Goal: Task Accomplishment & Management: Complete application form

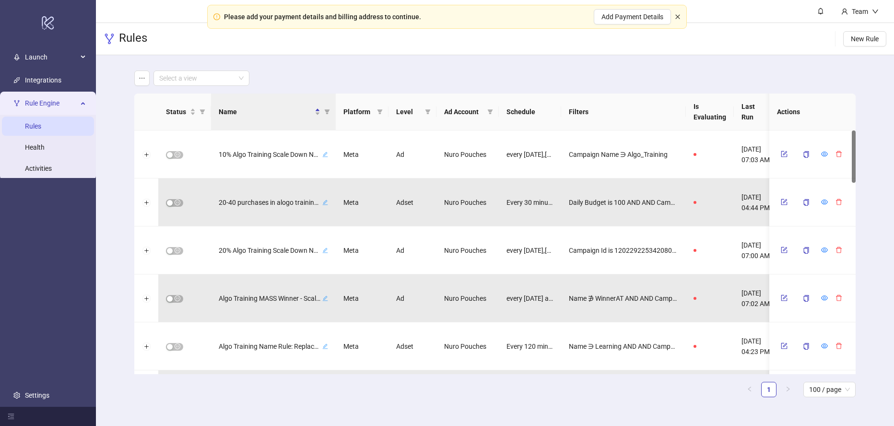
click at [680, 17] on icon "close" at bounding box center [678, 17] width 6 height 6
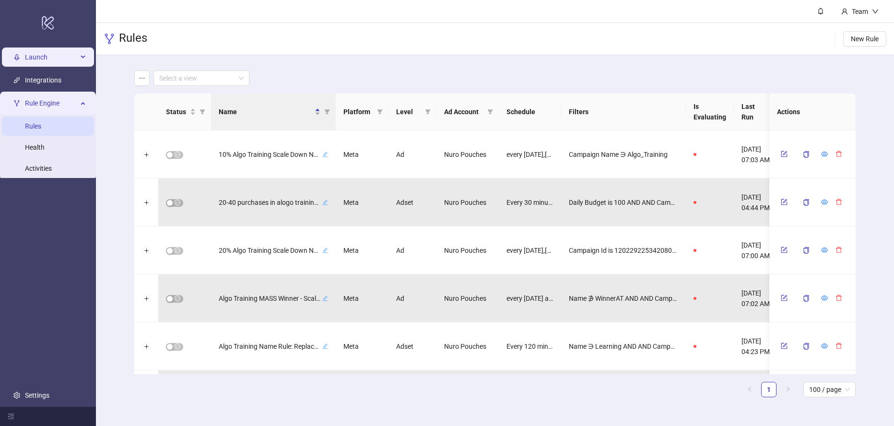
click at [60, 58] on span "Launch" at bounding box center [51, 56] width 53 height 19
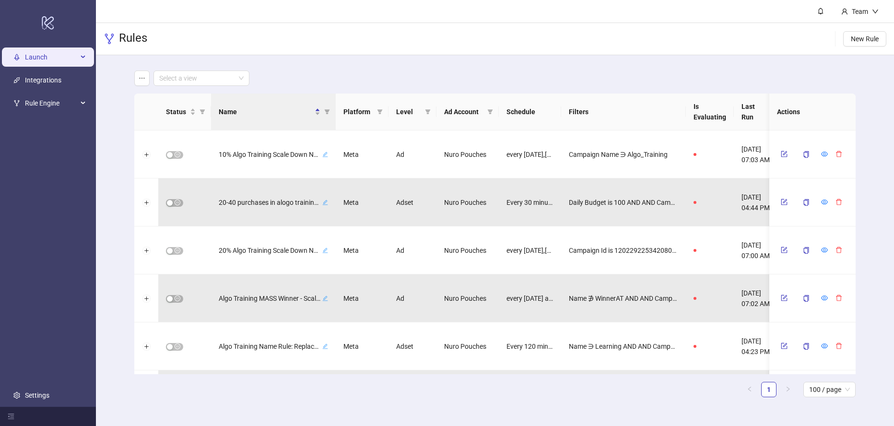
click at [39, 59] on span "Launch" at bounding box center [51, 56] width 53 height 19
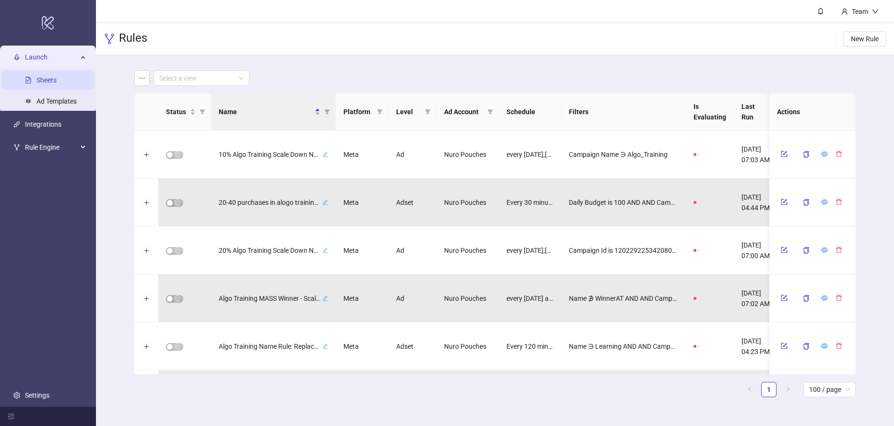
click at [49, 78] on link "Sheets" at bounding box center [46, 80] width 20 height 8
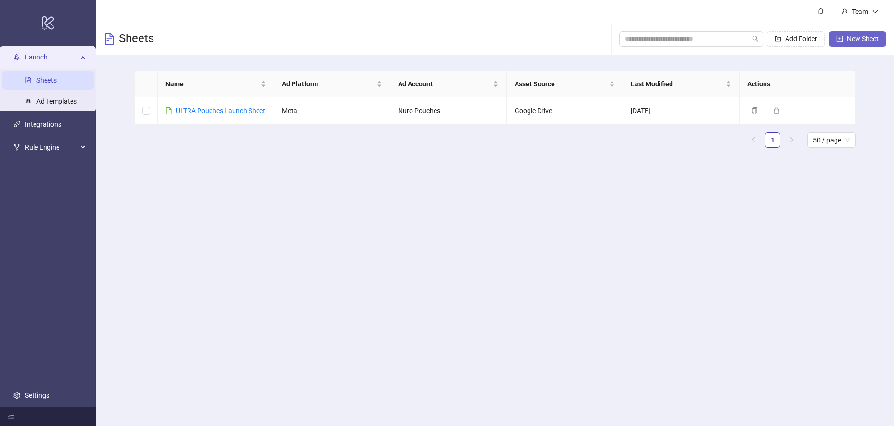
click at [862, 41] on span "New Sheet" at bounding box center [863, 39] width 32 height 8
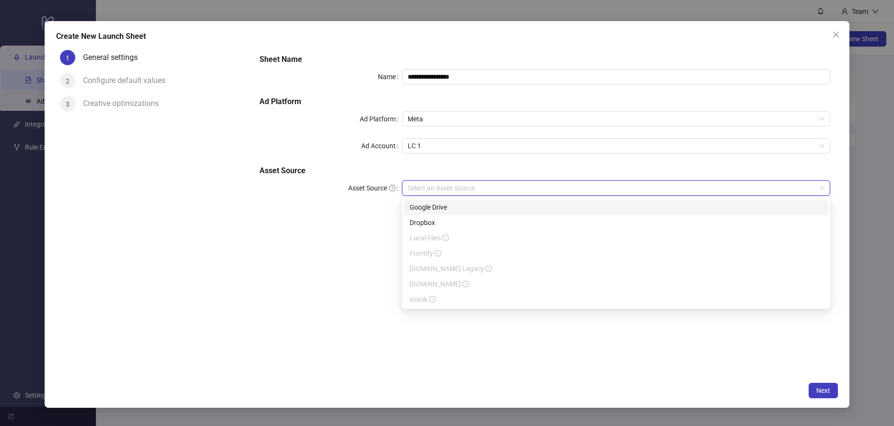
click at [476, 185] on input "Asset Source" at bounding box center [612, 188] width 408 height 14
click at [464, 208] on div "Google Drive" at bounding box center [616, 207] width 413 height 11
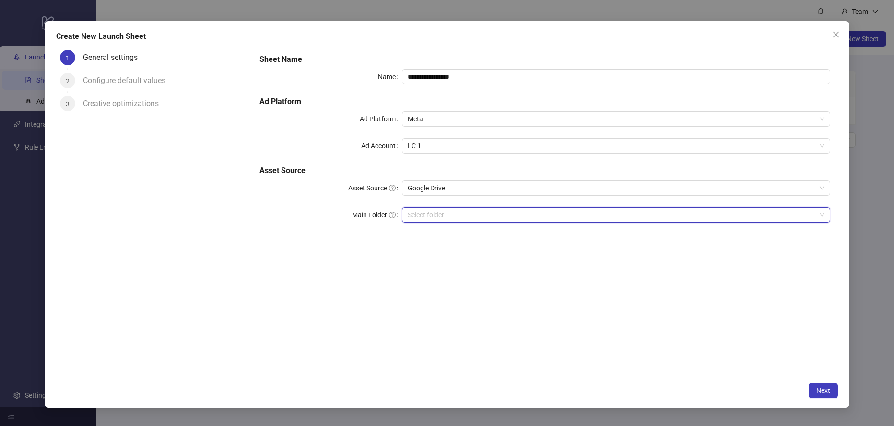
click at [432, 217] on input "Main Folder" at bounding box center [612, 215] width 408 height 14
click at [577, 217] on input "Main Folder" at bounding box center [612, 215] width 408 height 14
click at [442, 150] on span "LC 1" at bounding box center [616, 146] width 417 height 14
click at [329, 165] on div "**********" at bounding box center [545, 144] width 578 height 188
click at [518, 216] on span "Wired2Scale" at bounding box center [616, 215] width 417 height 14
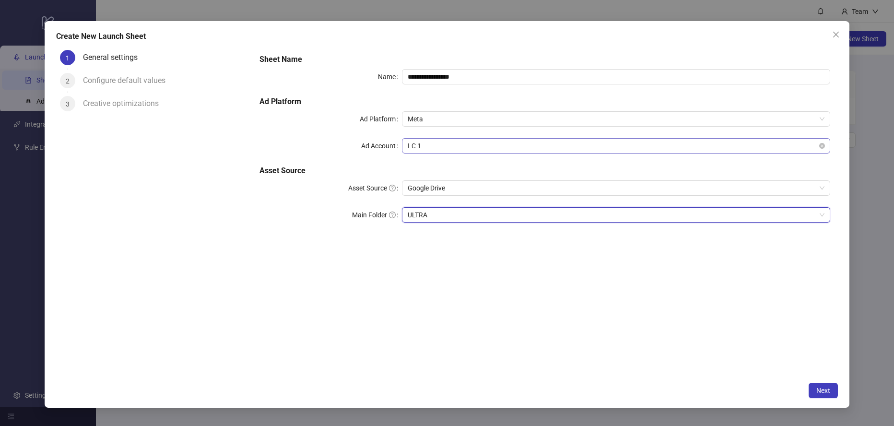
click at [456, 141] on span "LC 1" at bounding box center [616, 146] width 417 height 14
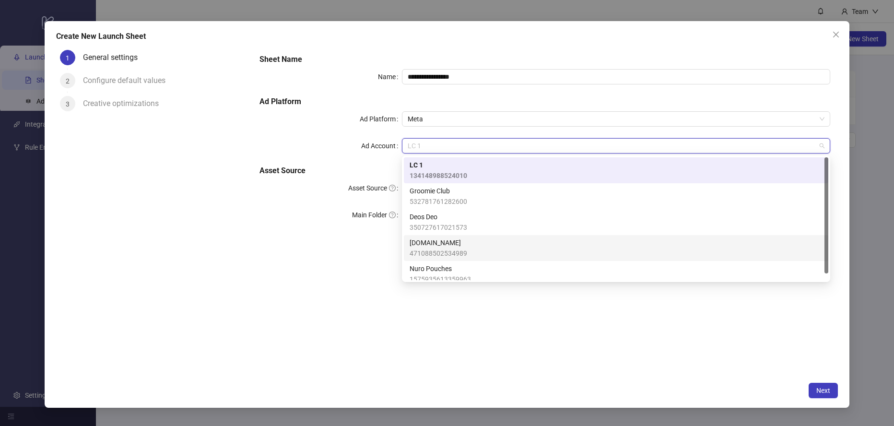
scroll to position [7, 0]
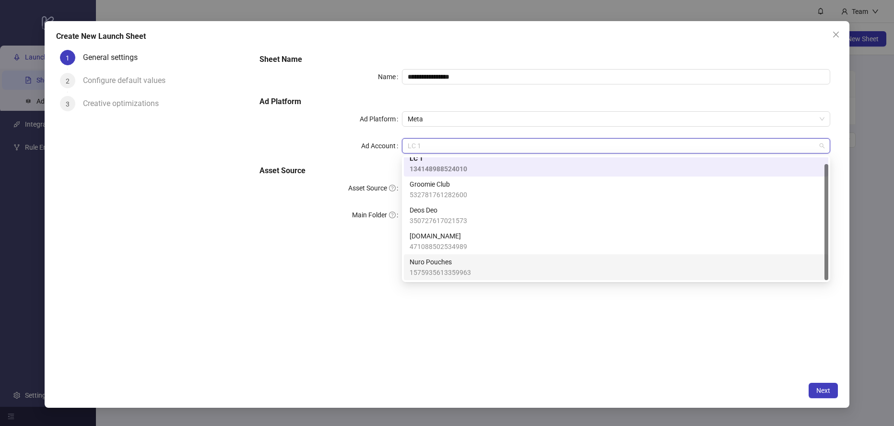
click at [449, 265] on span "Nuro Pouches" at bounding box center [440, 262] width 61 height 11
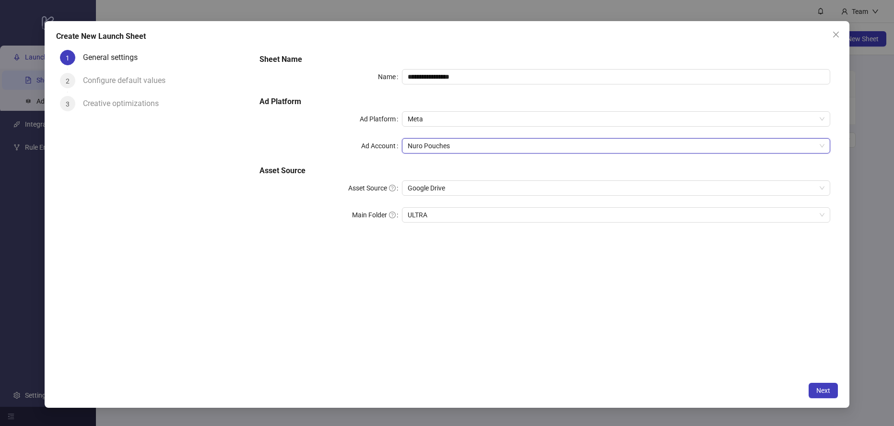
click at [430, 161] on div "**********" at bounding box center [545, 144] width 578 height 188
click at [436, 118] on span "Meta" at bounding box center [616, 119] width 417 height 14
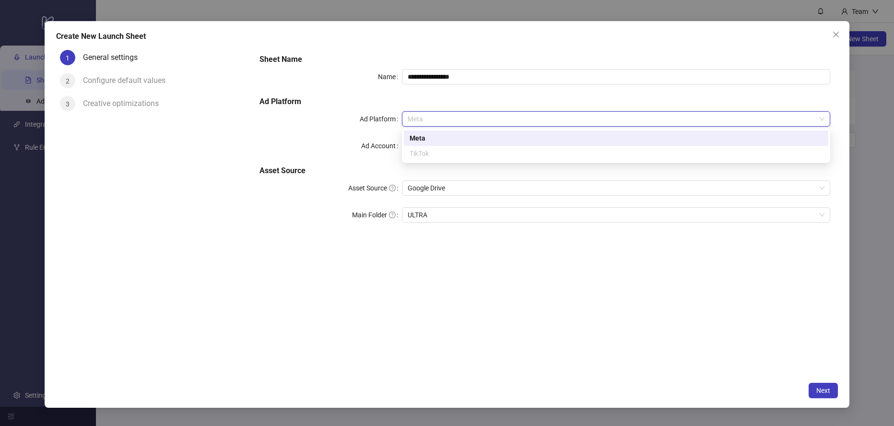
click at [351, 125] on div "Ad Platform" at bounding box center [330, 118] width 143 height 15
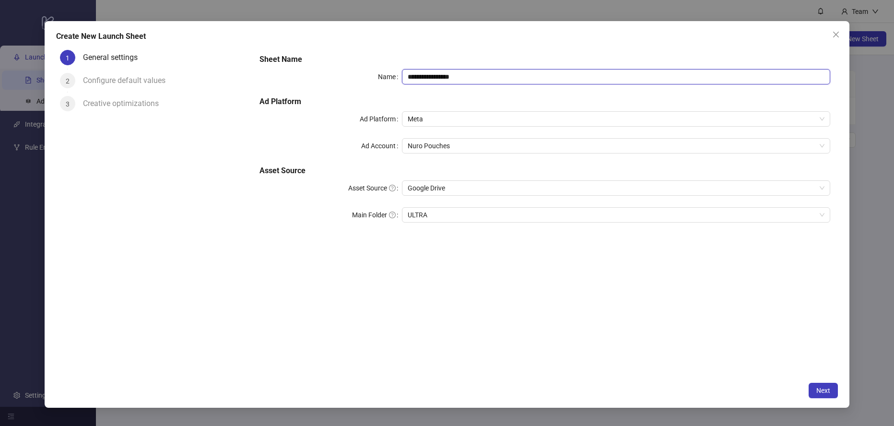
drag, startPoint x: 500, startPoint y: 75, endPoint x: 404, endPoint y: 73, distance: 95.9
click at [404, 73] on input "**********" at bounding box center [616, 76] width 428 height 15
click at [837, 34] on icon "close" at bounding box center [836, 35] width 8 height 8
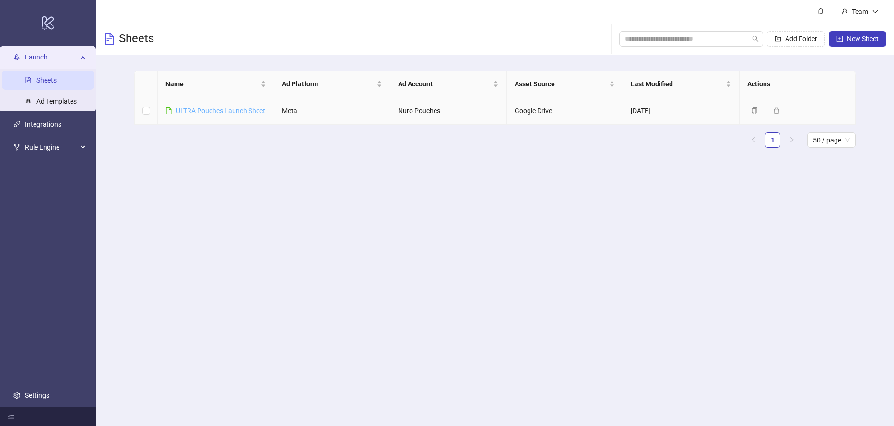
click at [223, 113] on link "ULTRA Pouches Launch Sheet" at bounding box center [220, 111] width 89 height 8
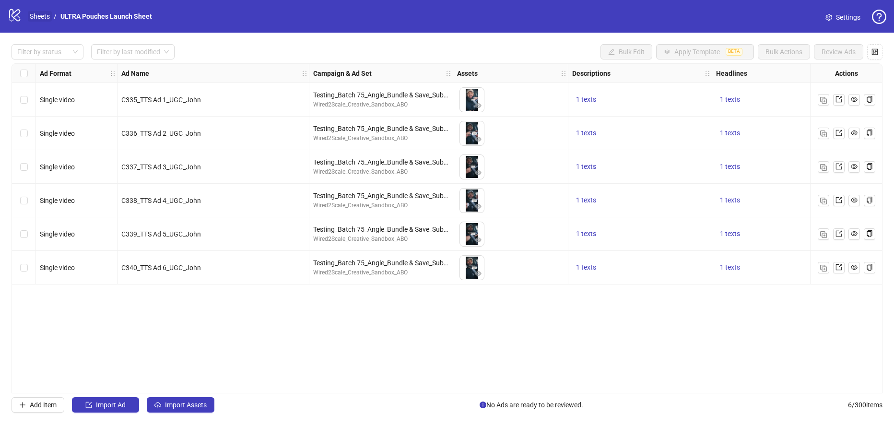
click at [44, 13] on link "Sheets" at bounding box center [40, 16] width 24 height 11
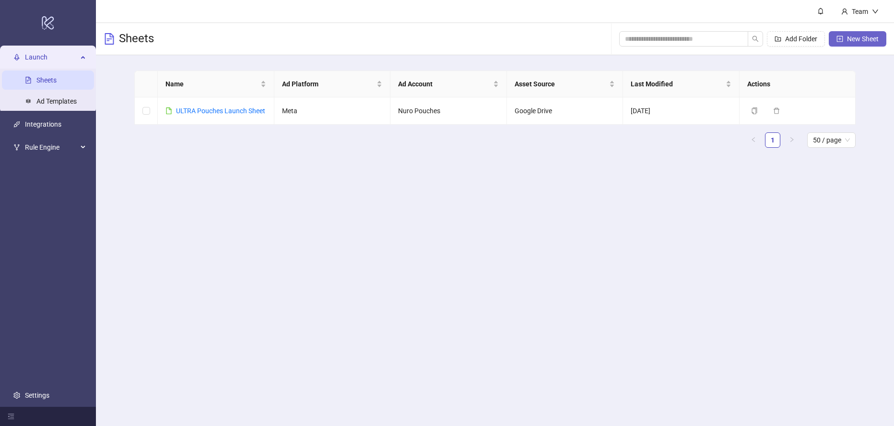
click at [859, 41] on span "New Sheet" at bounding box center [863, 39] width 32 height 8
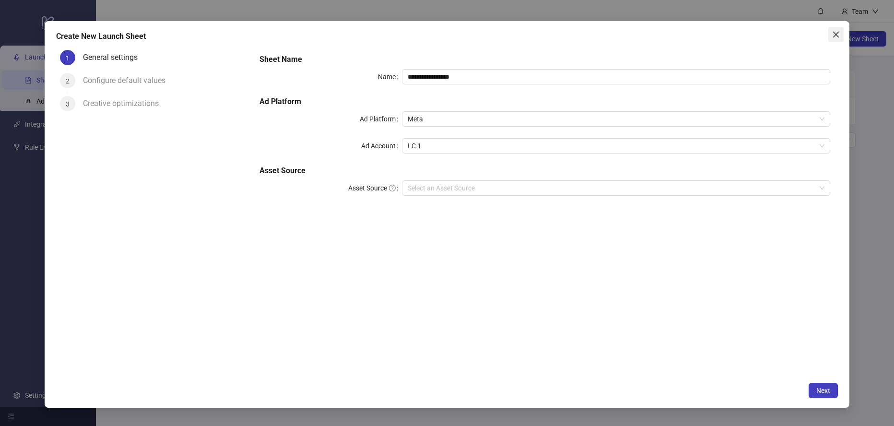
click at [832, 37] on icon "close" at bounding box center [836, 35] width 8 height 8
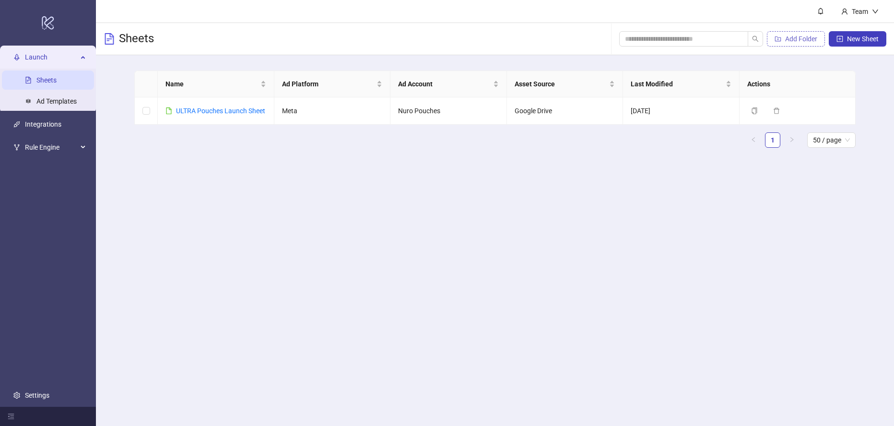
click at [800, 41] on span "Add Folder" at bounding box center [801, 39] width 32 height 8
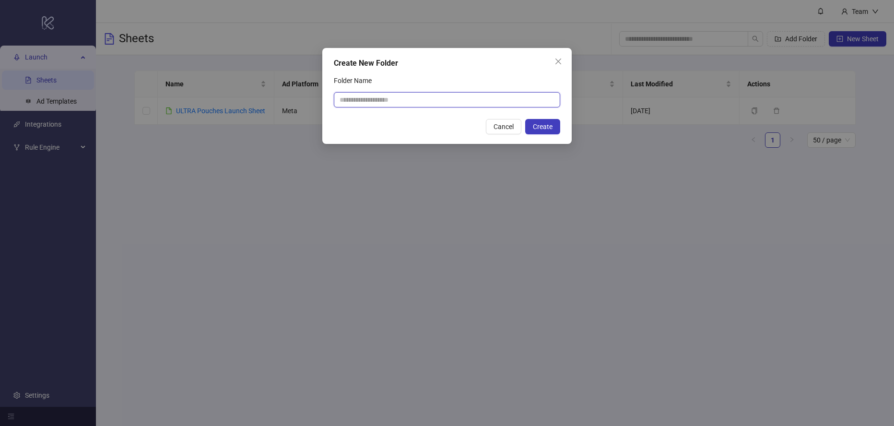
click at [430, 100] on input "Folder Name" at bounding box center [447, 99] width 226 height 15
type input "*****"
click at [353, 119] on div "Cancel Create" at bounding box center [447, 126] width 226 height 15
click at [549, 130] on span "Create" at bounding box center [543, 127] width 20 height 8
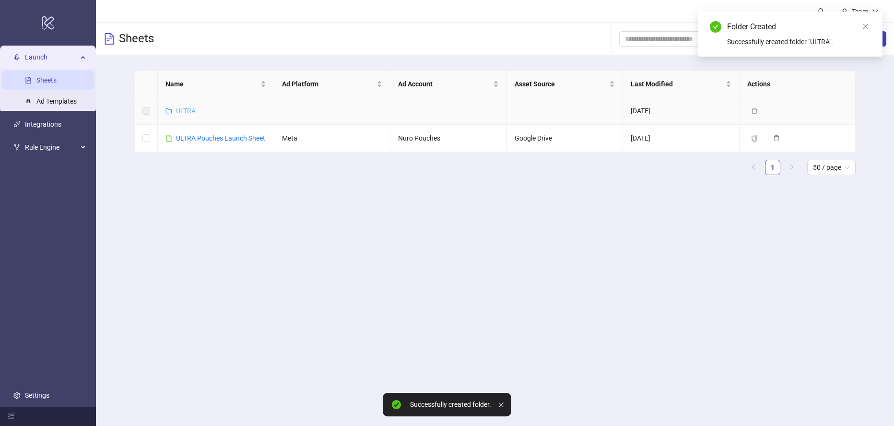
click at [181, 111] on link "ULTRA" at bounding box center [186, 111] width 20 height 8
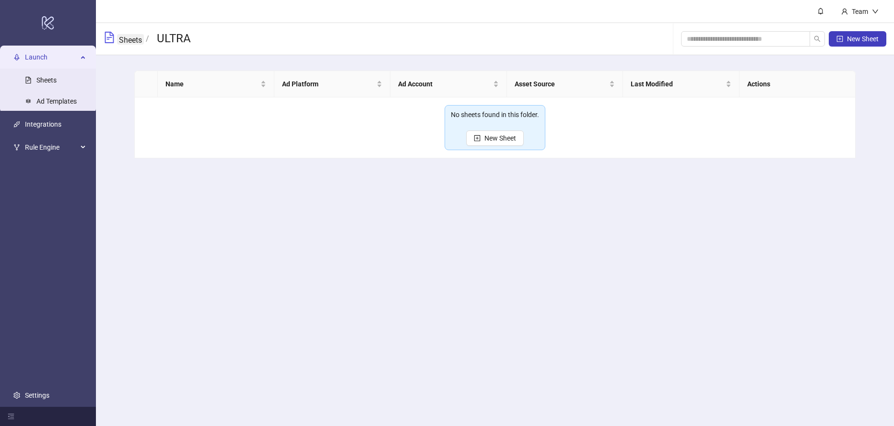
click at [132, 38] on link "Sheets" at bounding box center [130, 39] width 27 height 11
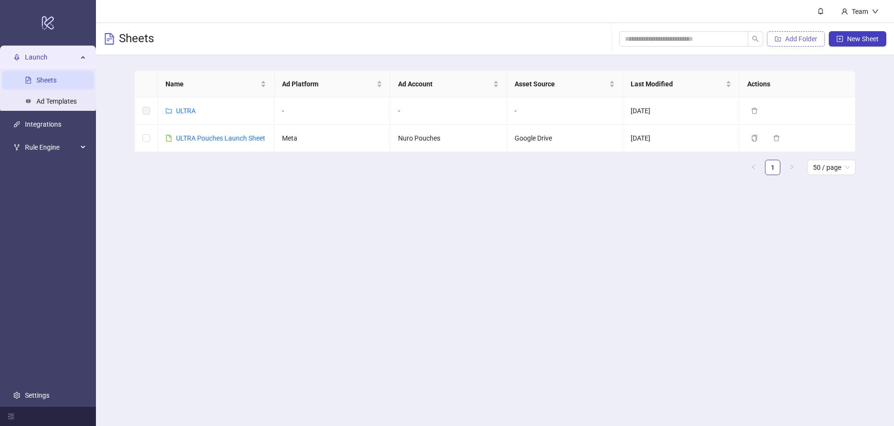
click at [803, 39] on span "Add Folder" at bounding box center [801, 39] width 32 height 8
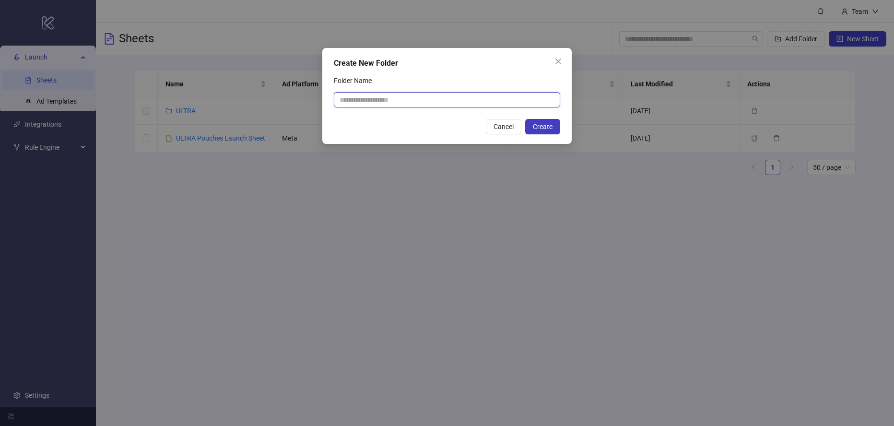
click at [456, 99] on input "Folder Name" at bounding box center [447, 99] width 226 height 15
type input "****"
click at [546, 123] on span "Create" at bounding box center [543, 127] width 20 height 8
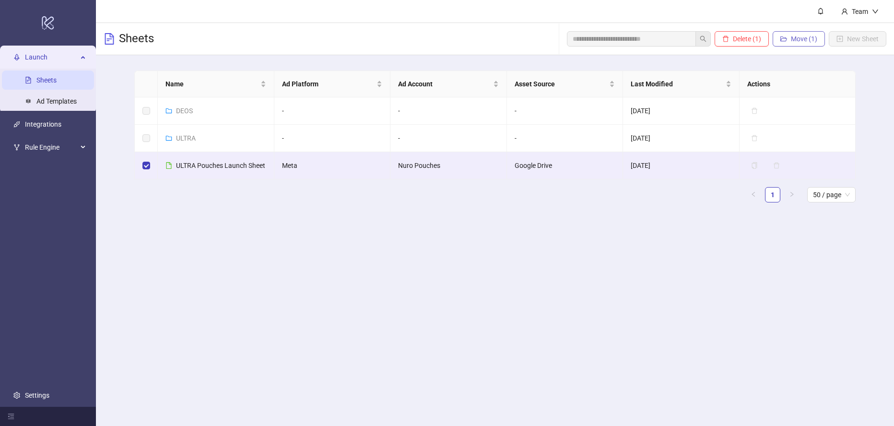
click at [791, 40] on span "Move (1)" at bounding box center [804, 39] width 26 height 8
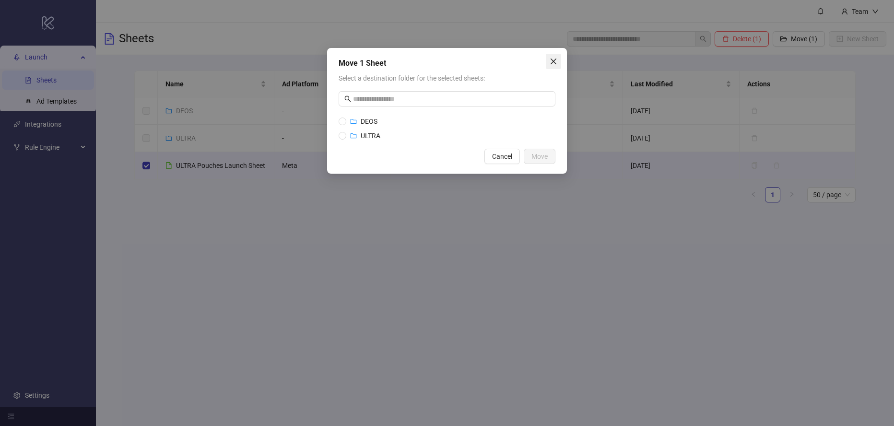
click at [555, 60] on icon "close" at bounding box center [554, 62] width 8 height 8
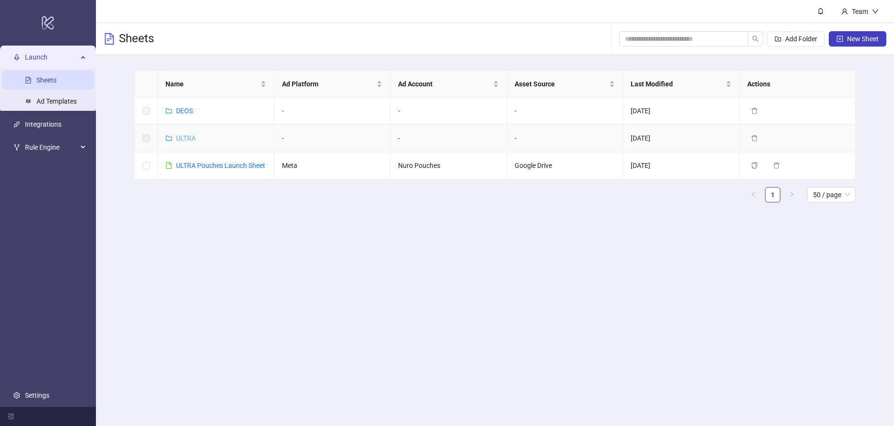
click at [183, 136] on link "ULTRA" at bounding box center [186, 138] width 20 height 8
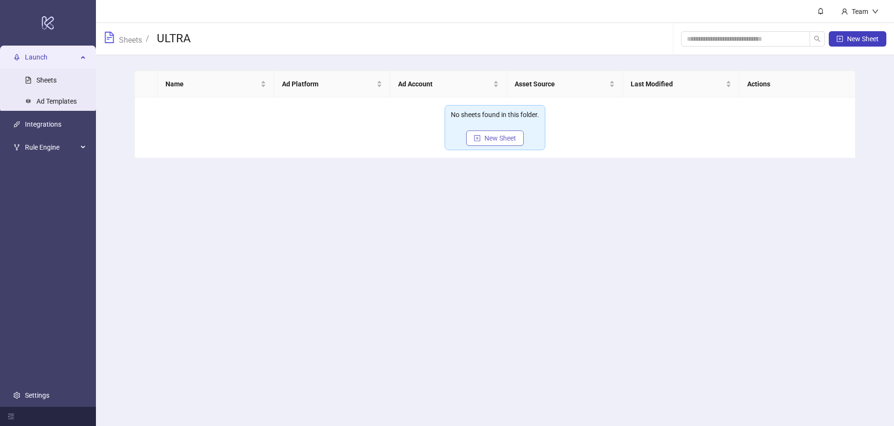
click at [488, 139] on span "New Sheet" at bounding box center [500, 138] width 32 height 8
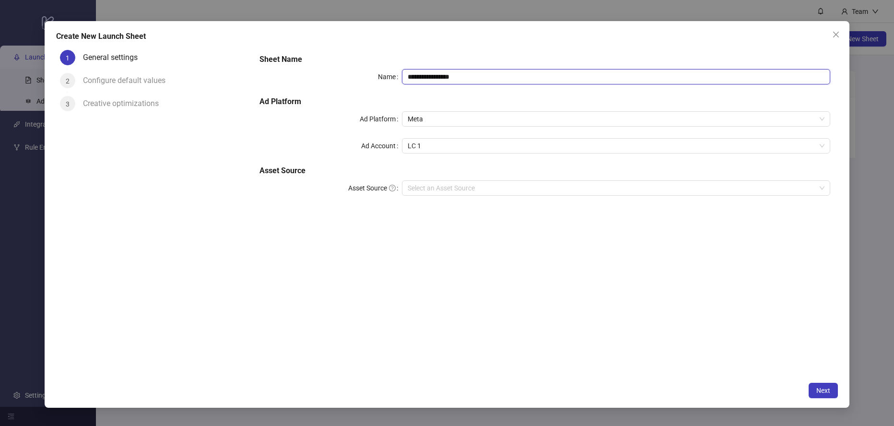
click at [475, 76] on input "**********" at bounding box center [616, 76] width 428 height 15
click at [461, 117] on span "Meta" at bounding box center [616, 119] width 417 height 14
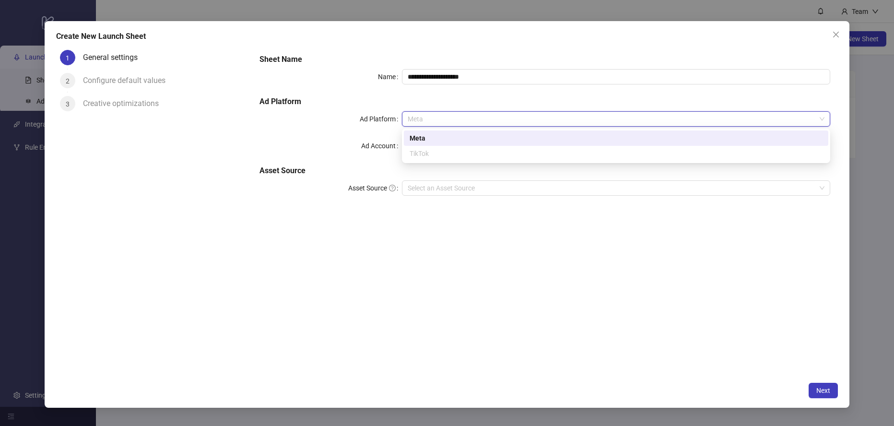
click at [449, 140] on div "Meta" at bounding box center [616, 138] width 413 height 11
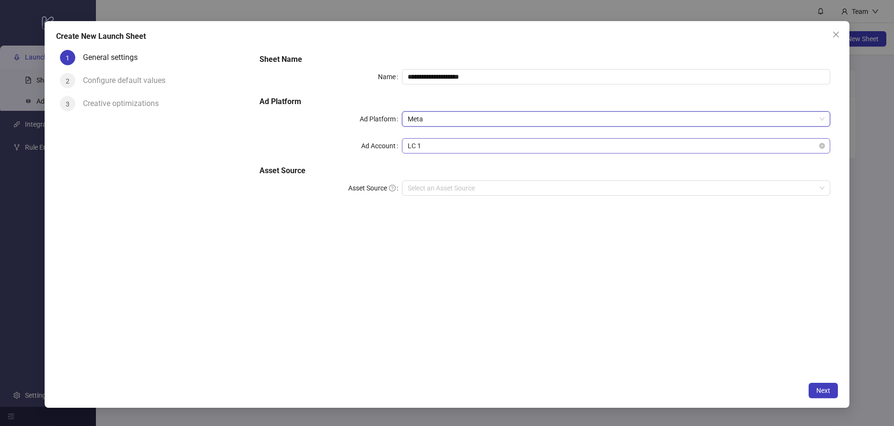
click at [468, 147] on span "LC 1" at bounding box center [616, 146] width 417 height 14
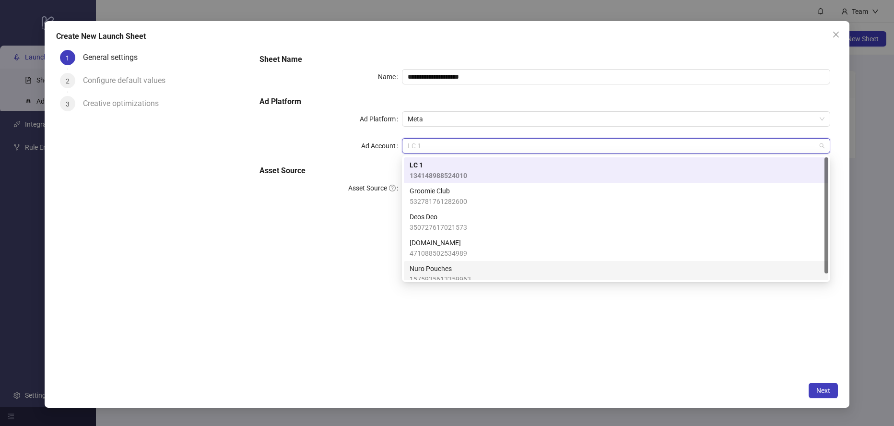
click at [483, 271] on div "[PERSON_NAME] 1575935613359963" at bounding box center [616, 273] width 413 height 21
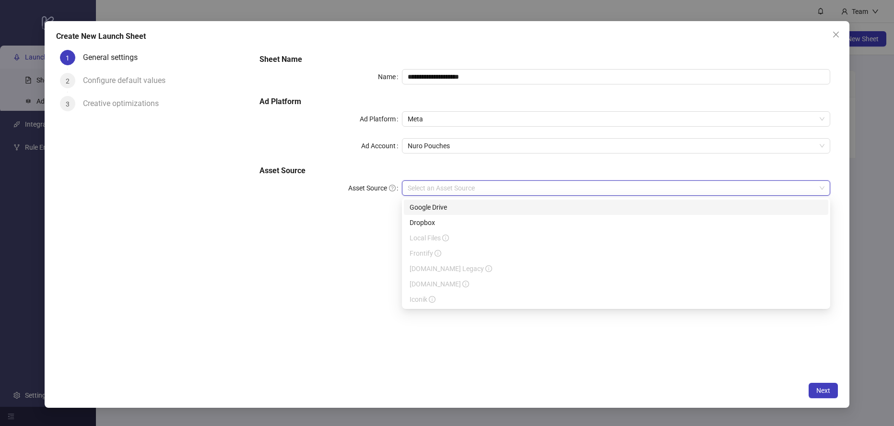
click at [453, 188] on input "Asset Source" at bounding box center [612, 188] width 408 height 14
click at [458, 207] on div "Google Drive" at bounding box center [616, 207] width 413 height 11
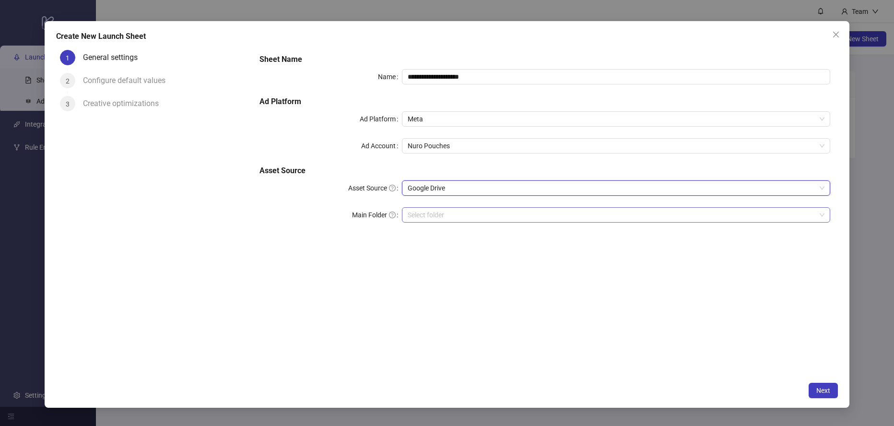
click at [428, 212] on input "Main Folder" at bounding box center [612, 215] width 408 height 14
click at [494, 78] on input "**********" at bounding box center [616, 76] width 428 height 15
drag, startPoint x: 480, startPoint y: 77, endPoint x: 455, endPoint y: 78, distance: 24.9
click at [455, 78] on input "**********" at bounding box center [616, 76] width 428 height 15
type input "**********"
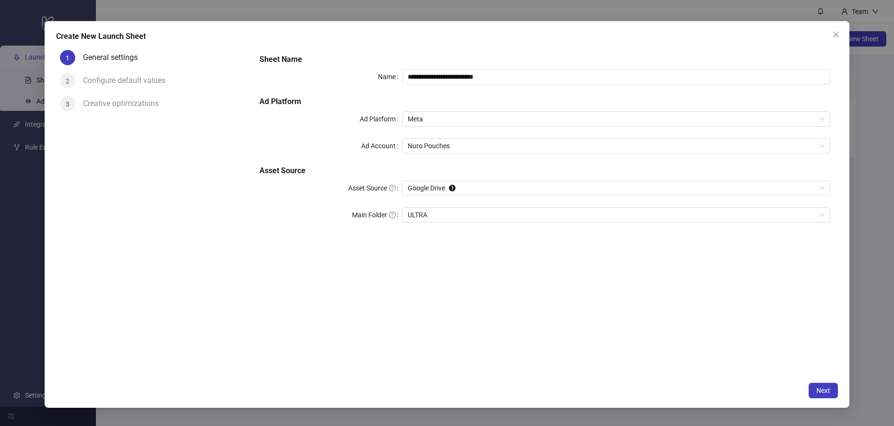
click at [543, 94] on div "**********" at bounding box center [545, 144] width 578 height 188
click at [818, 391] on span "Next" at bounding box center [823, 391] width 14 height 8
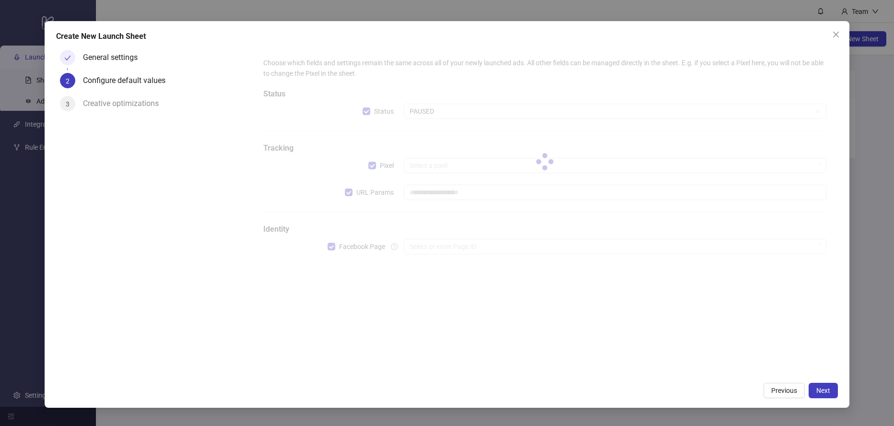
type input "**********"
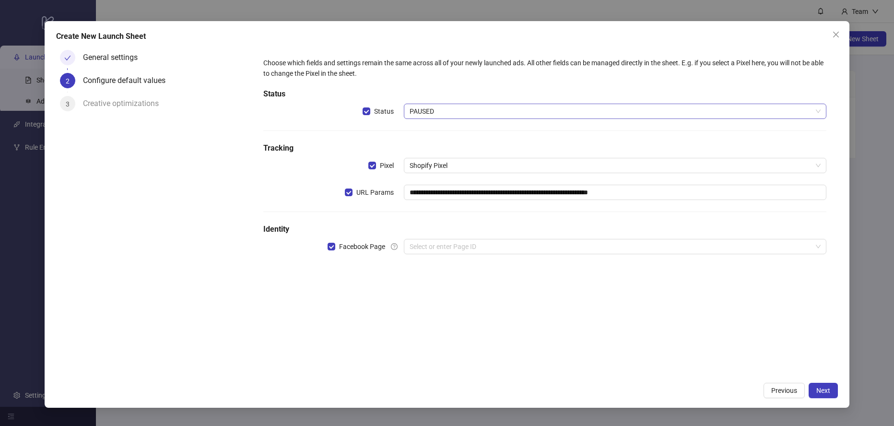
click at [445, 114] on span "PAUSED" at bounding box center [615, 111] width 411 height 14
click at [458, 93] on h5 "Status" at bounding box center [544, 94] width 563 height 12
click at [479, 166] on span "Shopify Pixel" at bounding box center [615, 165] width 411 height 14
click at [477, 145] on h5 "Tracking" at bounding box center [544, 148] width 563 height 12
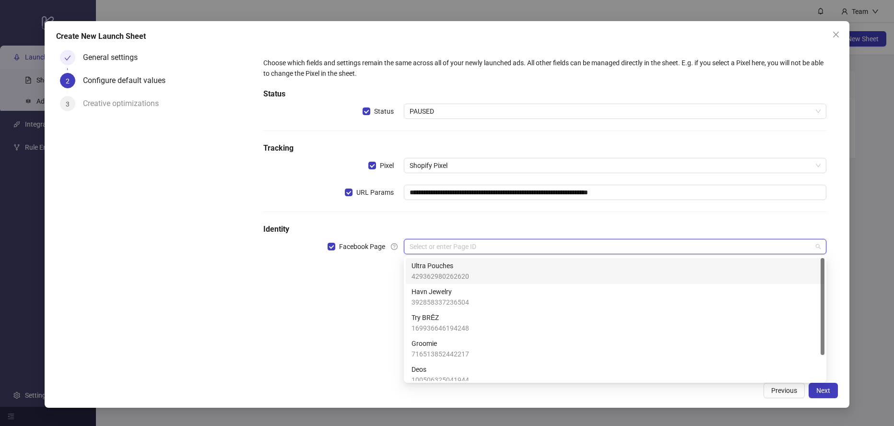
click at [452, 244] on input "search" at bounding box center [611, 246] width 402 height 14
click at [475, 270] on div "Ultra Pouches 429362980262620" at bounding box center [615, 270] width 407 height 21
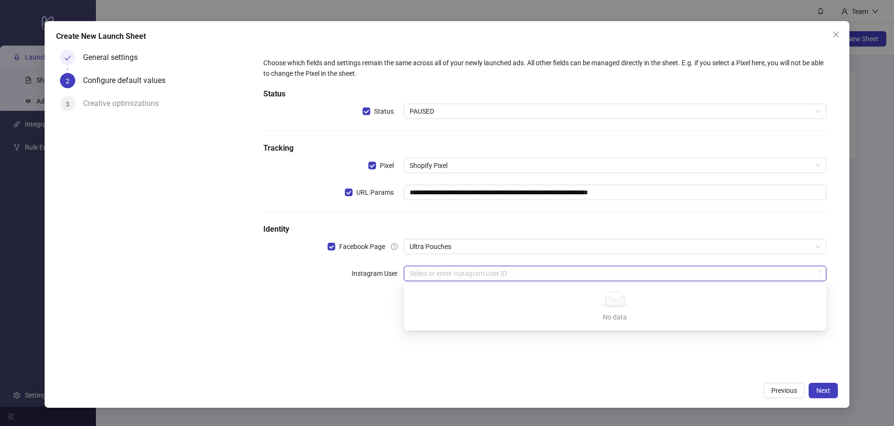
click at [462, 271] on input "search" at bounding box center [611, 273] width 402 height 14
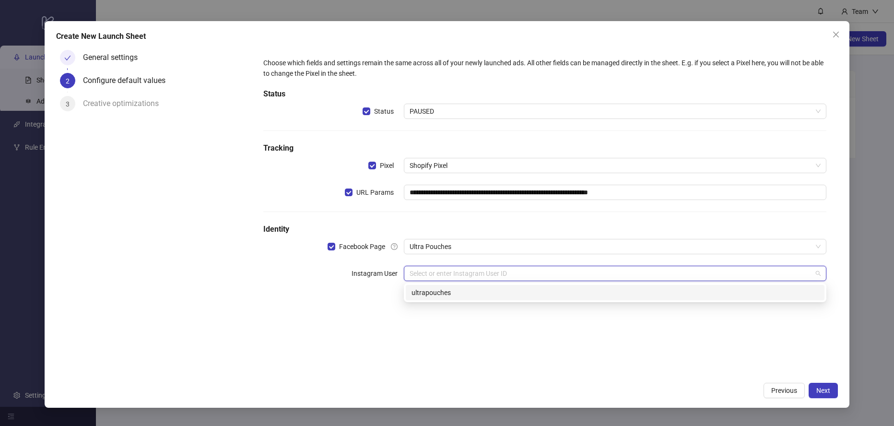
click at [461, 292] on div "ultrapouches" at bounding box center [615, 292] width 407 height 11
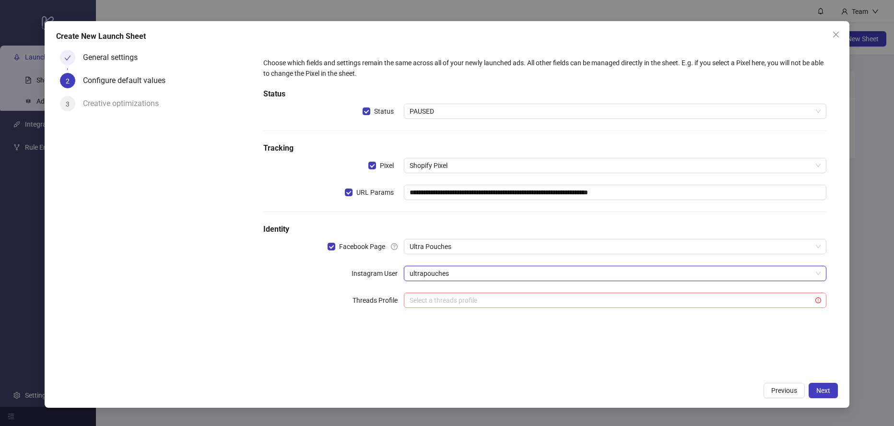
click at [450, 301] on input "search" at bounding box center [611, 300] width 402 height 14
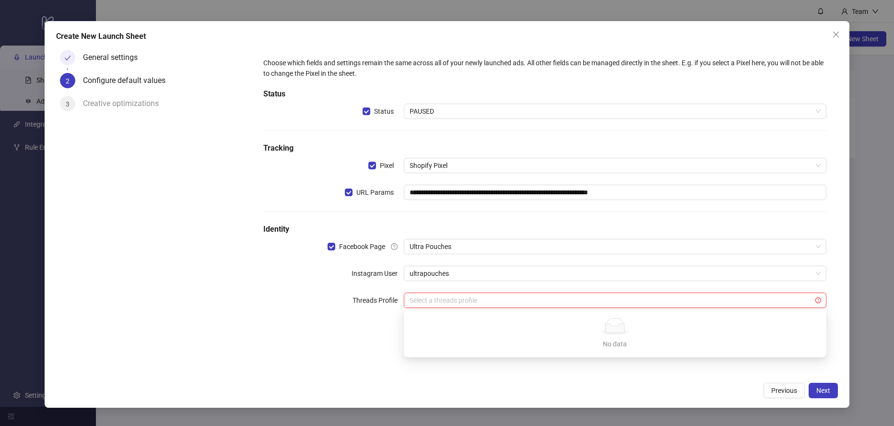
click at [363, 329] on form "**********" at bounding box center [545, 188] width 586 height 284
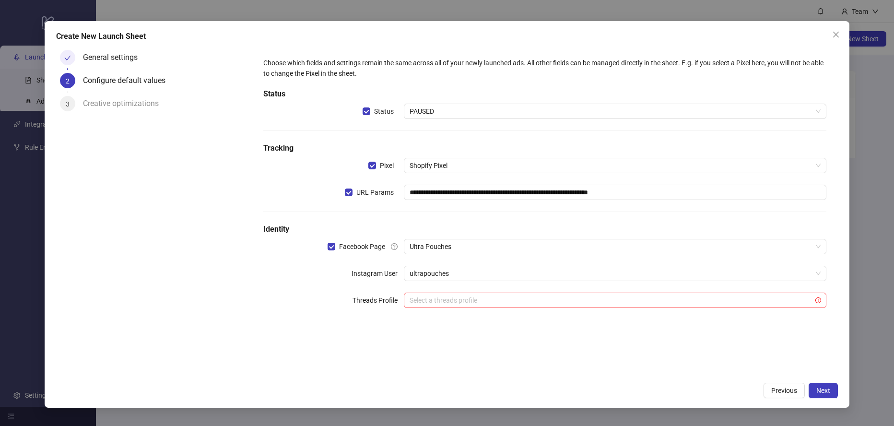
click at [357, 331] on div "**********" at bounding box center [545, 211] width 586 height 330
click at [836, 33] on icon "close" at bounding box center [836, 35] width 6 height 6
